Goal: Find specific page/section: Find specific page/section

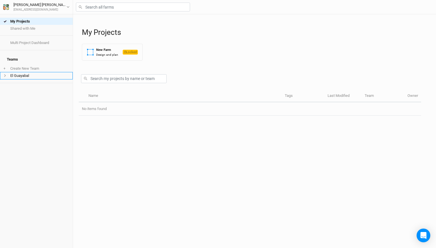
click at [17, 73] on li "El Guayabal" at bounding box center [36, 75] width 73 height 7
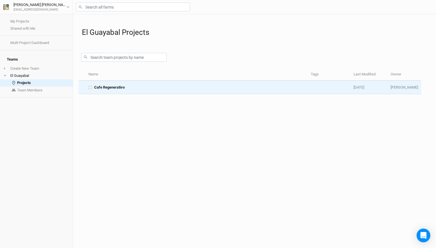
click at [140, 86] on div "Cafe Regenerativo" at bounding box center [196, 87] width 216 height 5
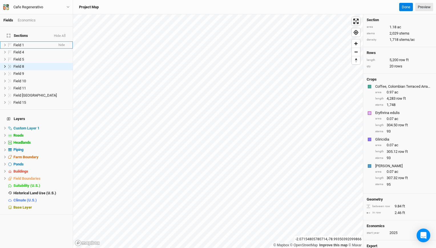
click at [23, 43] on span "Field 1" at bounding box center [18, 45] width 11 height 4
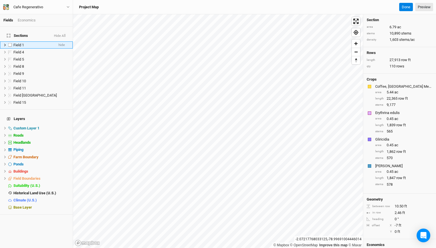
click at [22, 41] on li "Field 1 hide" at bounding box center [36, 44] width 73 height 7
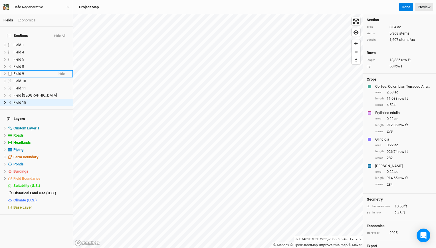
click at [22, 71] on span "Field 9" at bounding box center [18, 73] width 11 height 4
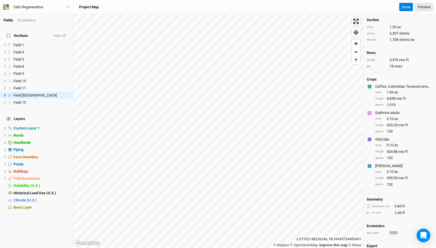
click at [21, 33] on span "Sections" at bounding box center [17, 35] width 21 height 5
click at [23, 100] on span "Field 15" at bounding box center [19, 102] width 13 height 4
click at [62, 34] on button "Hide All" at bounding box center [60, 36] width 12 height 4
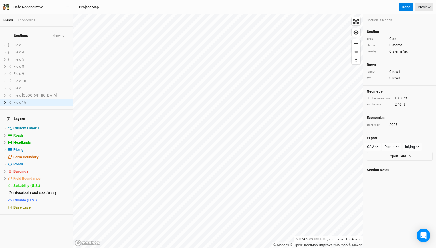
click at [62, 34] on button "Show All" at bounding box center [59, 36] width 14 height 4
